Goal: Task Accomplishment & Management: Manage account settings

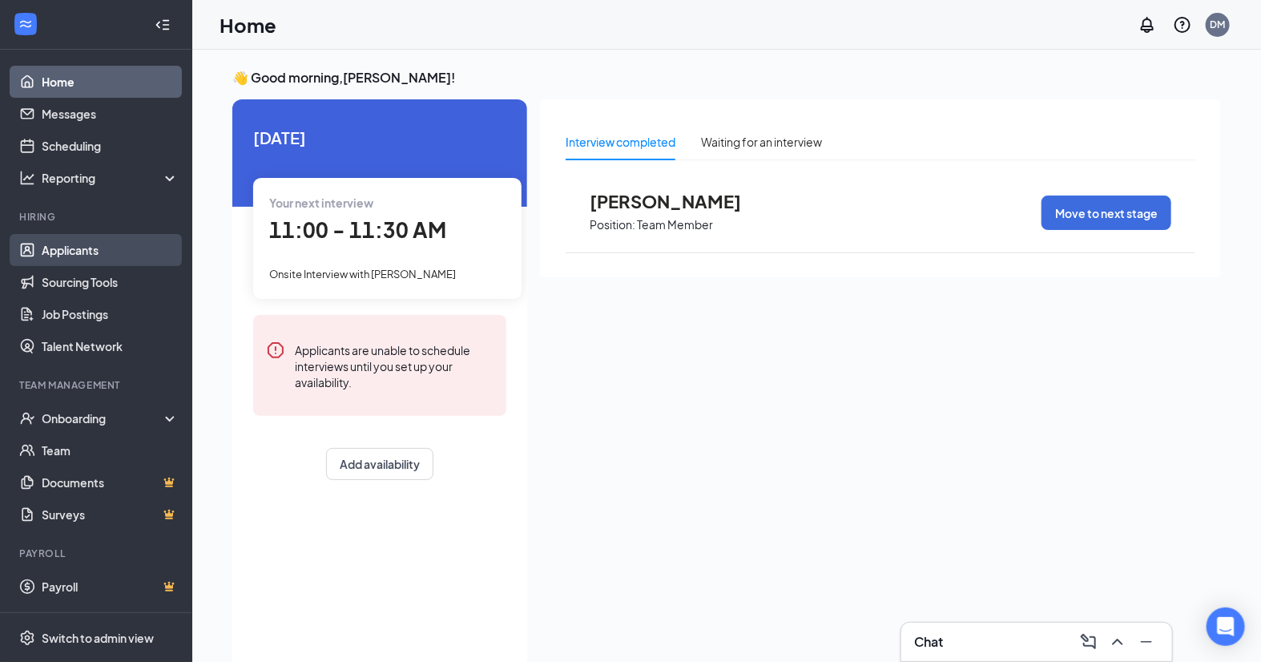
click at [85, 242] on link "Applicants" at bounding box center [110, 250] width 137 height 32
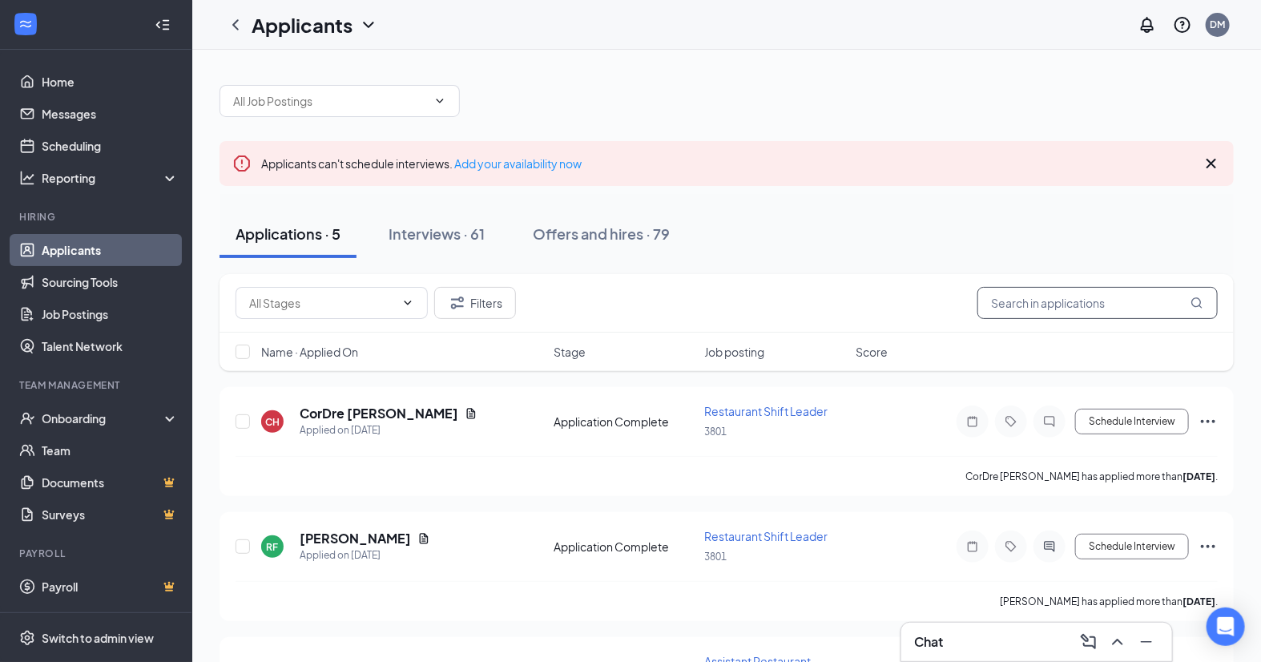
click at [1085, 303] on input "text" at bounding box center [1097, 303] width 240 height 32
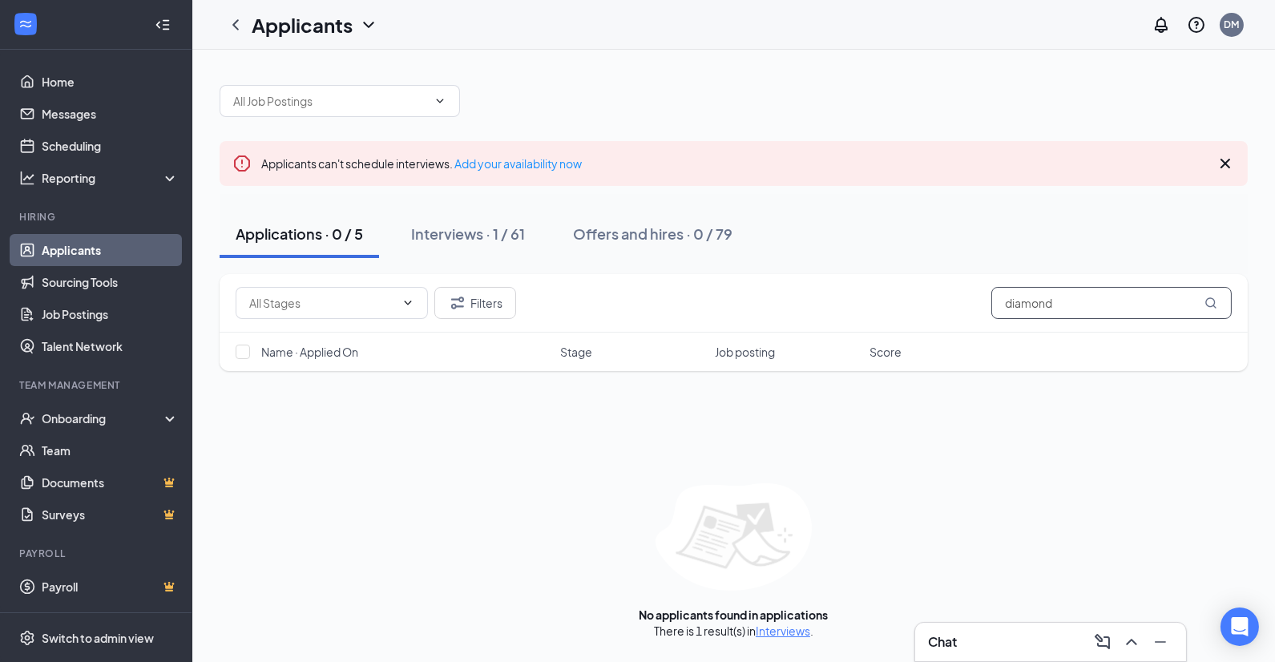
drag, startPoint x: 1067, startPoint y: 309, endPoint x: 901, endPoint y: 295, distance: 166.4
click at [901, 295] on div "Filters diamond" at bounding box center [734, 303] width 996 height 32
type input "[PERSON_NAME]"
click at [1214, 300] on icon "MagnifyingGlass" at bounding box center [1210, 302] width 13 height 13
click at [121, 248] on link "Applicants" at bounding box center [110, 250] width 137 height 32
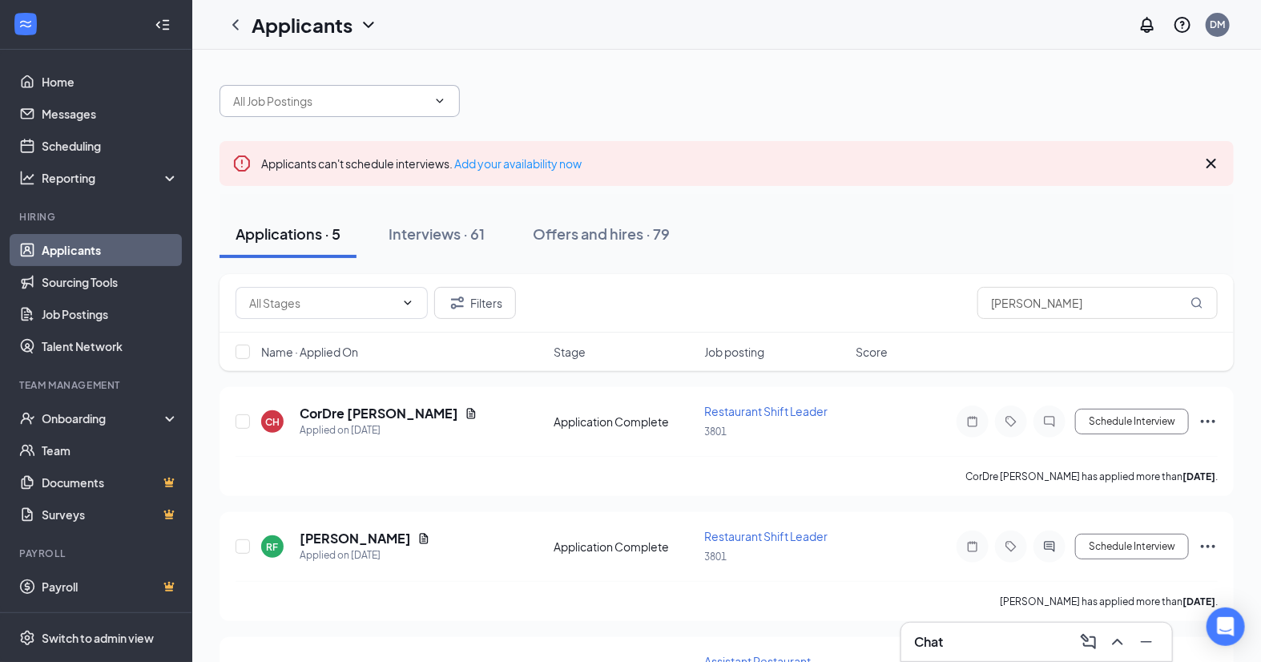
click at [451, 99] on span at bounding box center [339, 101] width 240 height 32
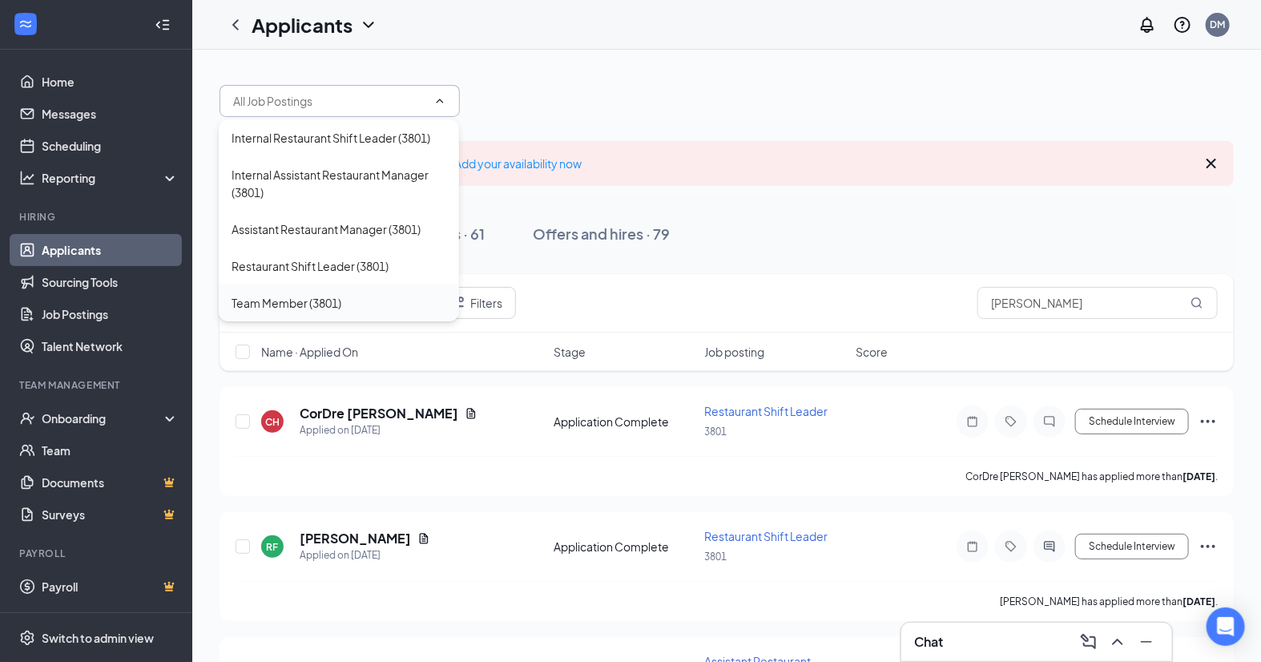
click at [331, 298] on div "Team Member (3801)" at bounding box center [287, 303] width 110 height 18
type input "Team Member (3801)"
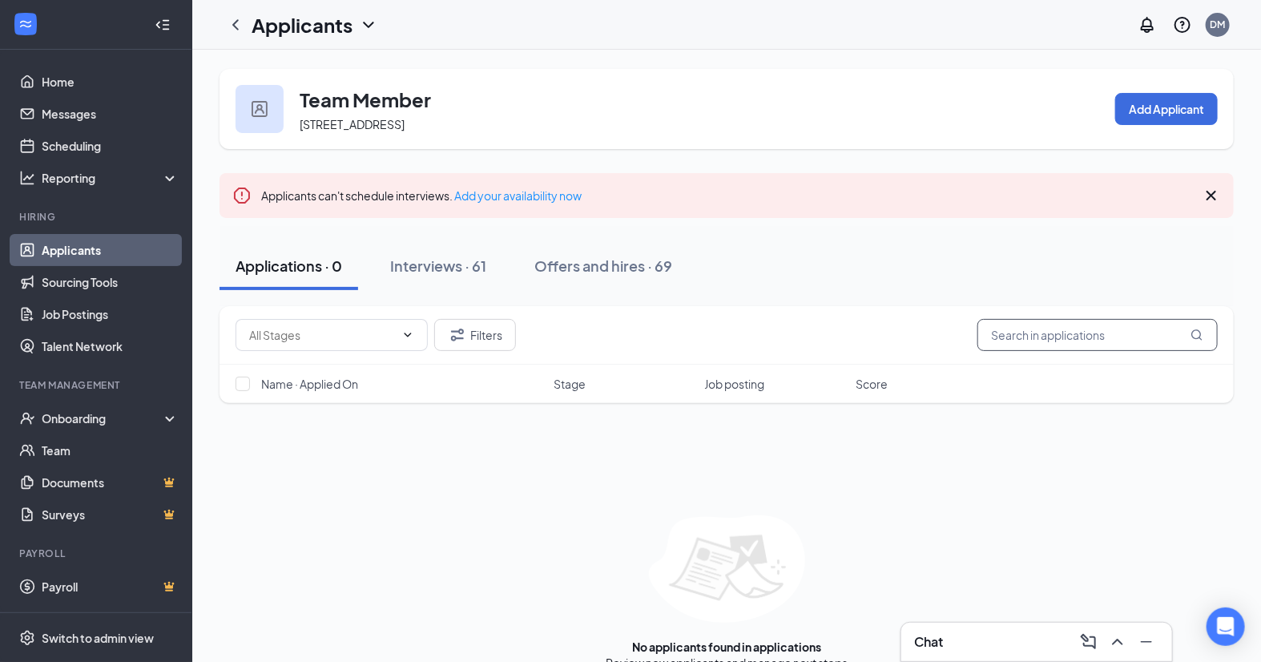
click at [1074, 347] on input "text" at bounding box center [1097, 335] width 240 height 32
type input "[PERSON_NAME]"
click at [1202, 334] on icon "MagnifyingGlass" at bounding box center [1196, 334] width 13 height 13
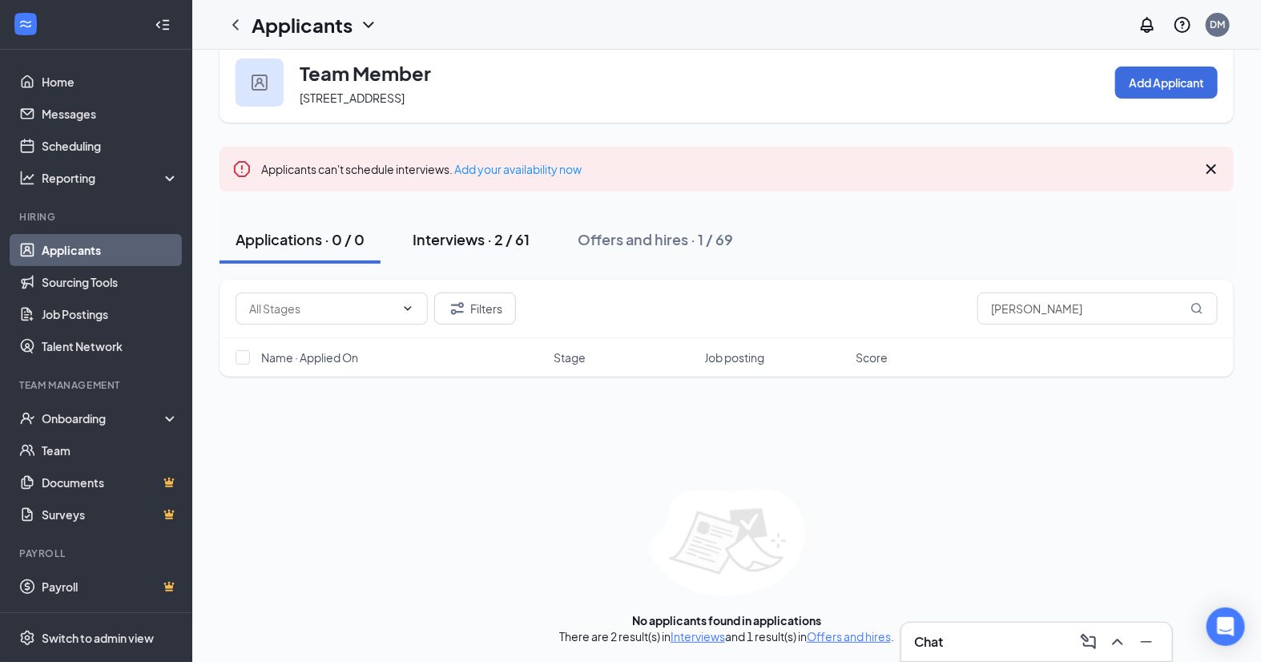
click at [479, 234] on div "Interviews · 2 / 61" at bounding box center [471, 239] width 117 height 20
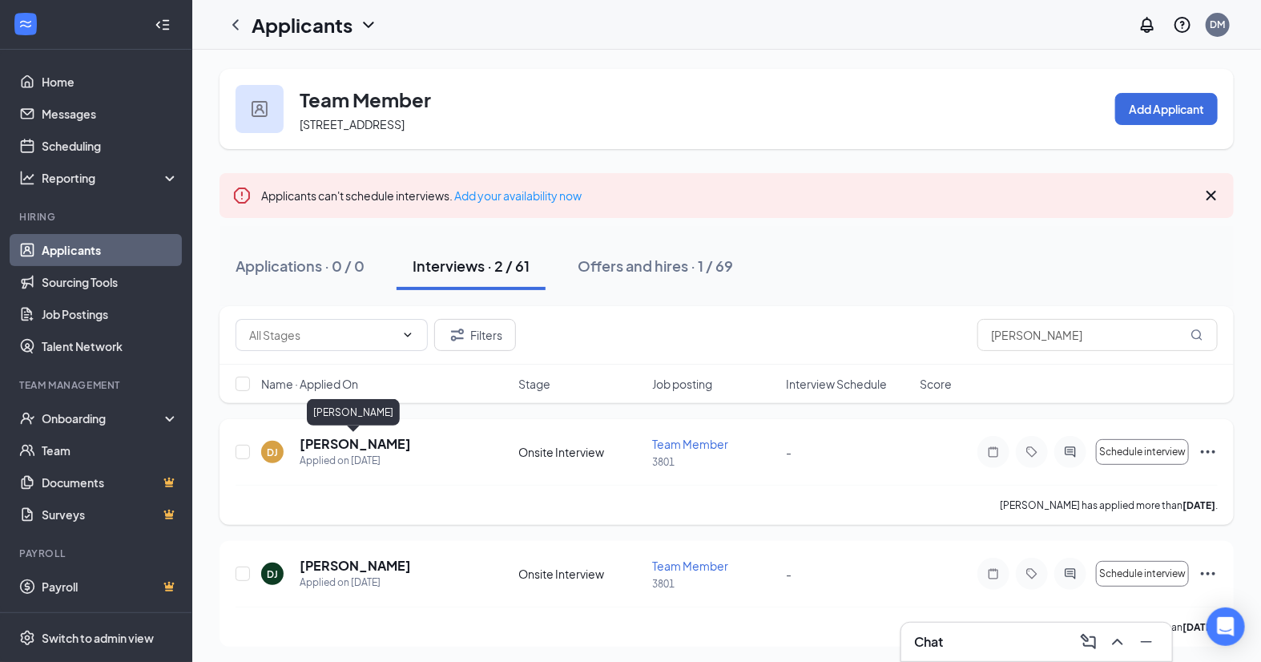
click at [383, 441] on h5 "[PERSON_NAME]" at bounding box center [355, 444] width 111 height 18
